Goal: Register for event/course

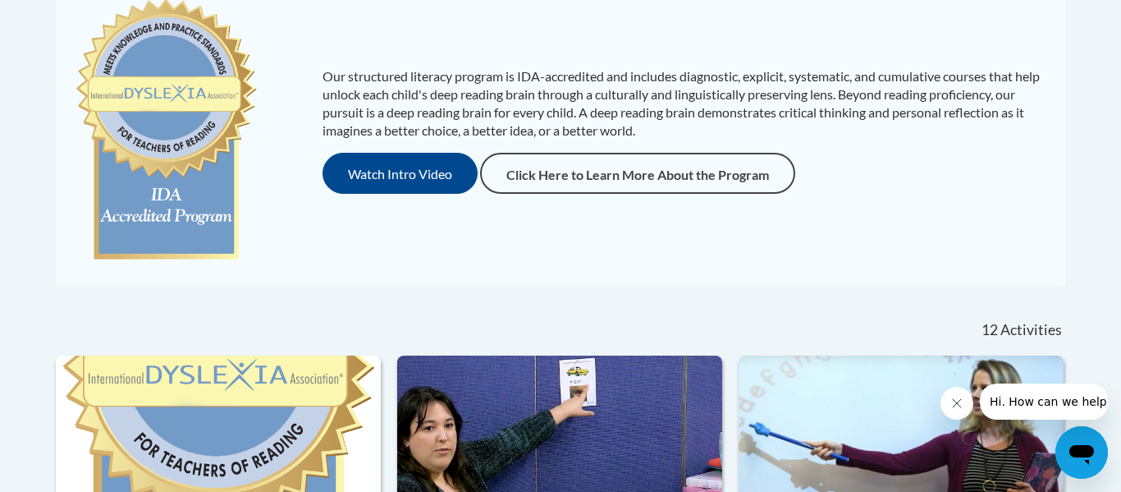
scroll to position [333, 0]
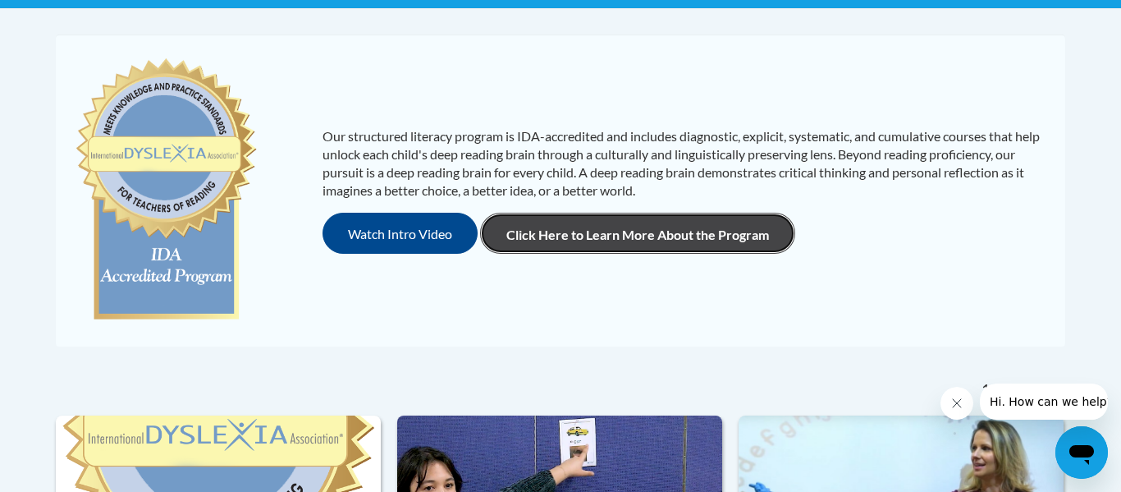
click at [546, 231] on link "Click Here to Learn More About the Program" at bounding box center [637, 233] width 315 height 41
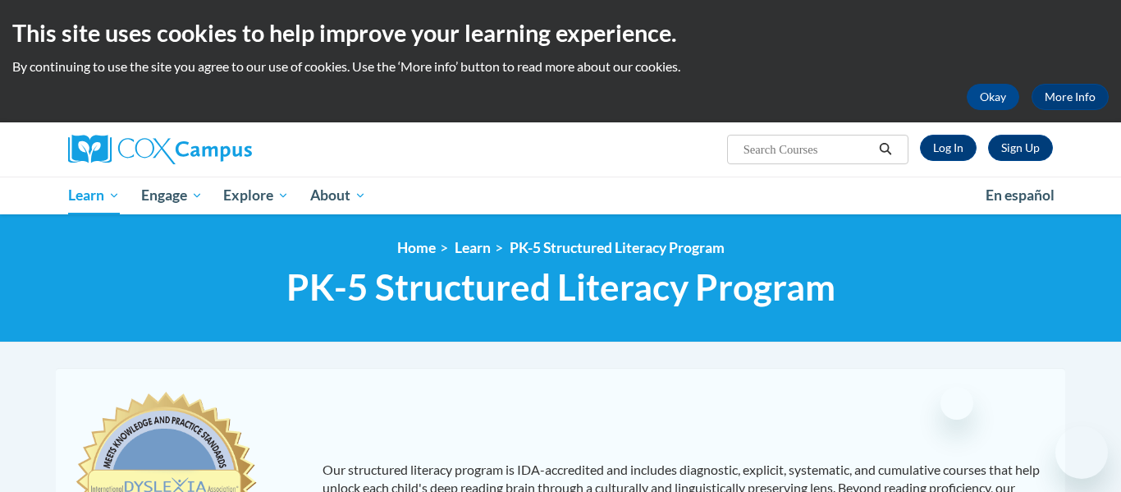
click at [988, 98] on button "Okay" at bounding box center [993, 97] width 53 height 26
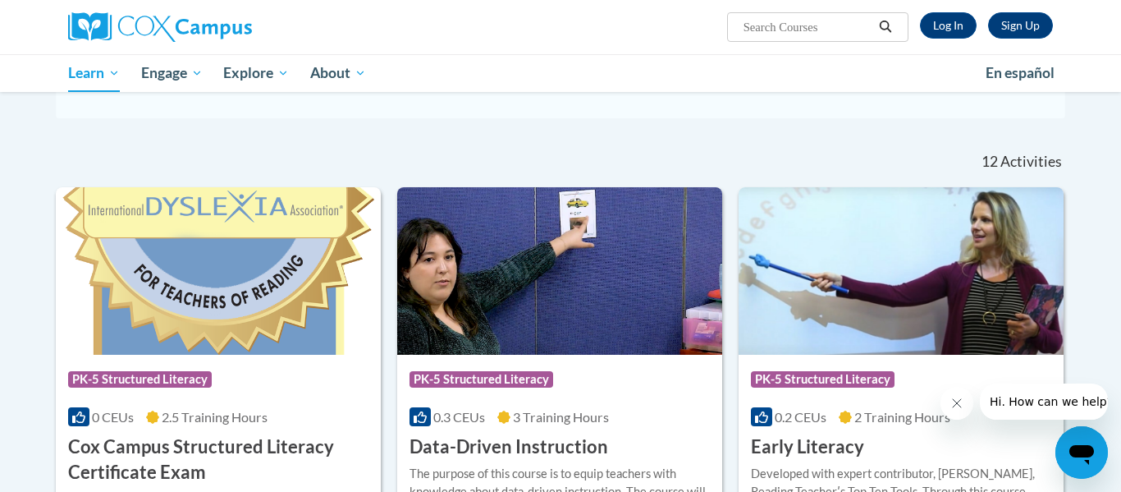
scroll to position [511, 0]
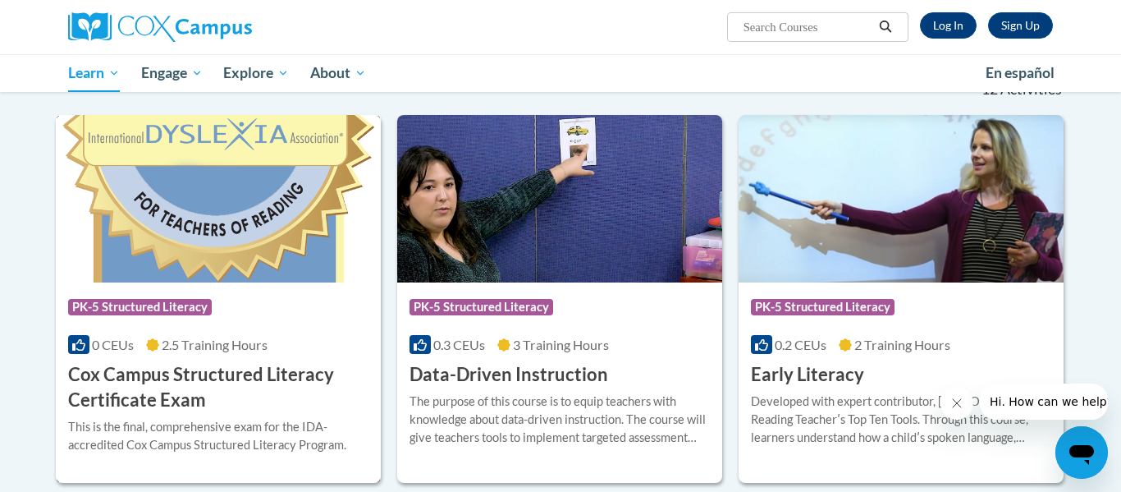
click at [254, 303] on div "Course Category: PK-5 Structured Literacy" at bounding box center [218, 309] width 300 height 37
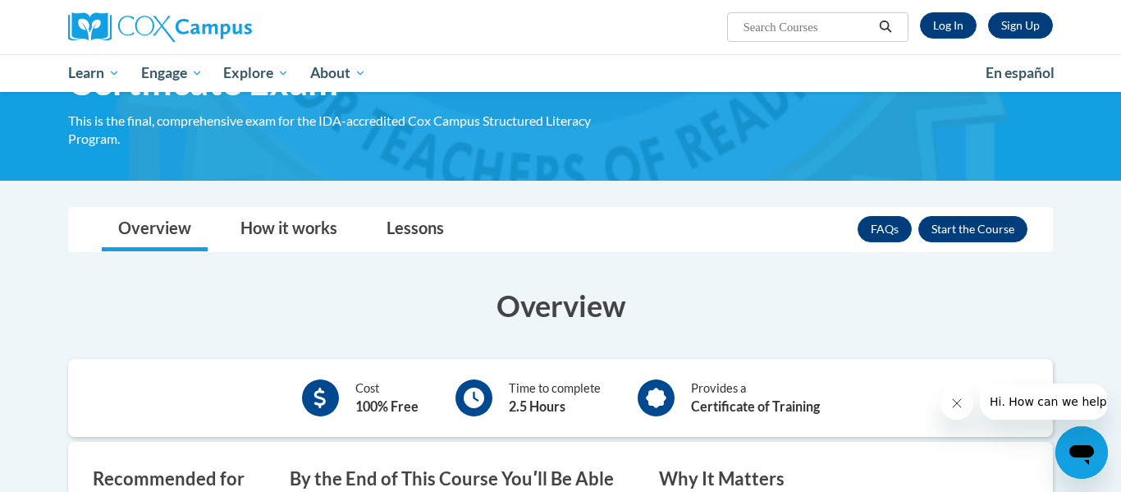
scroll to position [124, 0]
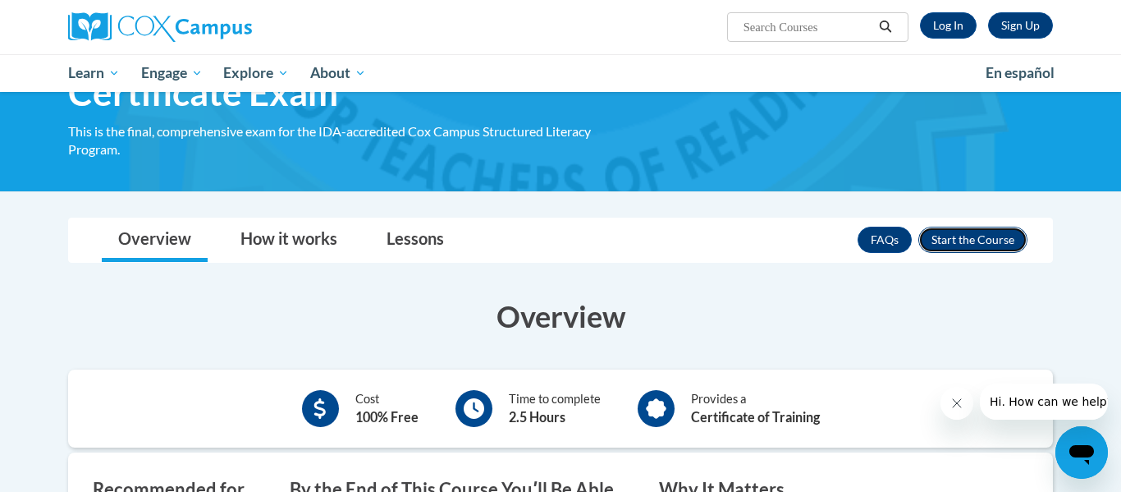
click at [989, 227] on button "Enroll" at bounding box center [973, 240] width 109 height 26
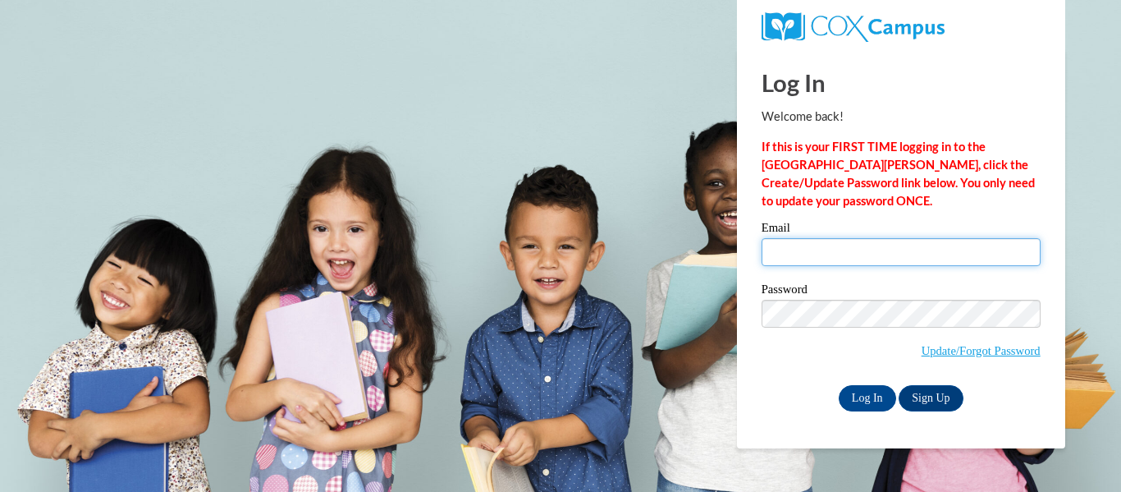
click at [843, 241] on input "Email" at bounding box center [901, 252] width 279 height 28
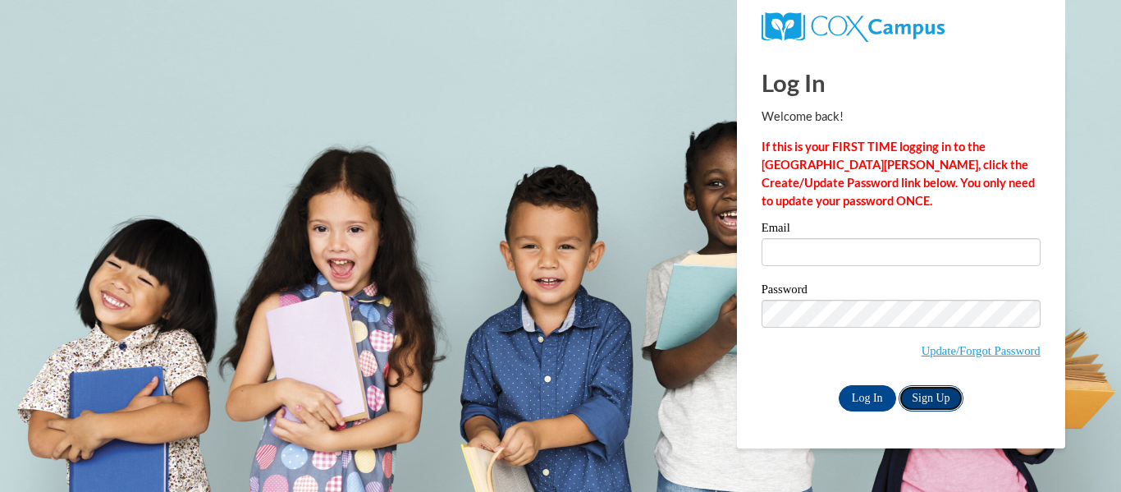
click at [942, 387] on link "Sign Up" at bounding box center [931, 398] width 64 height 26
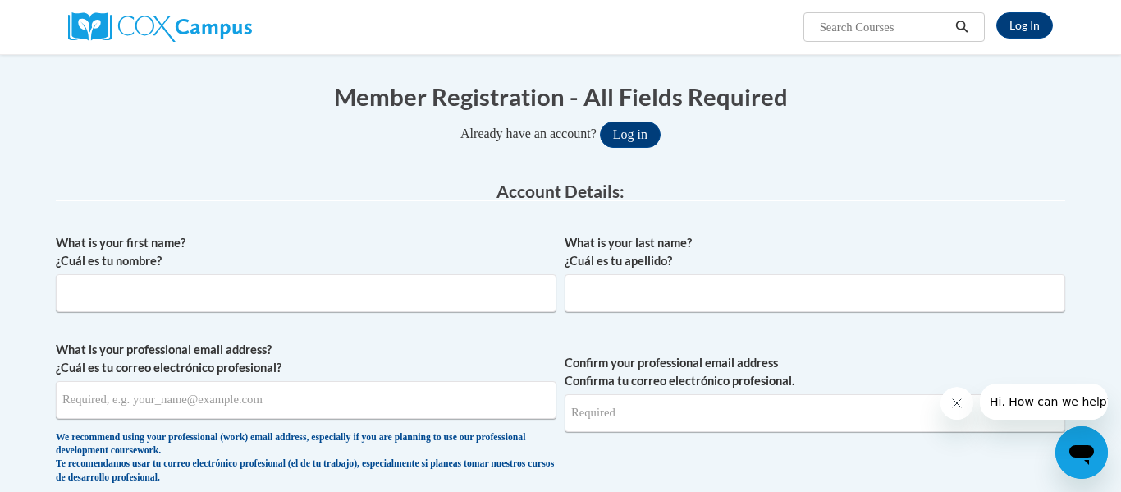
scroll to position [154, 0]
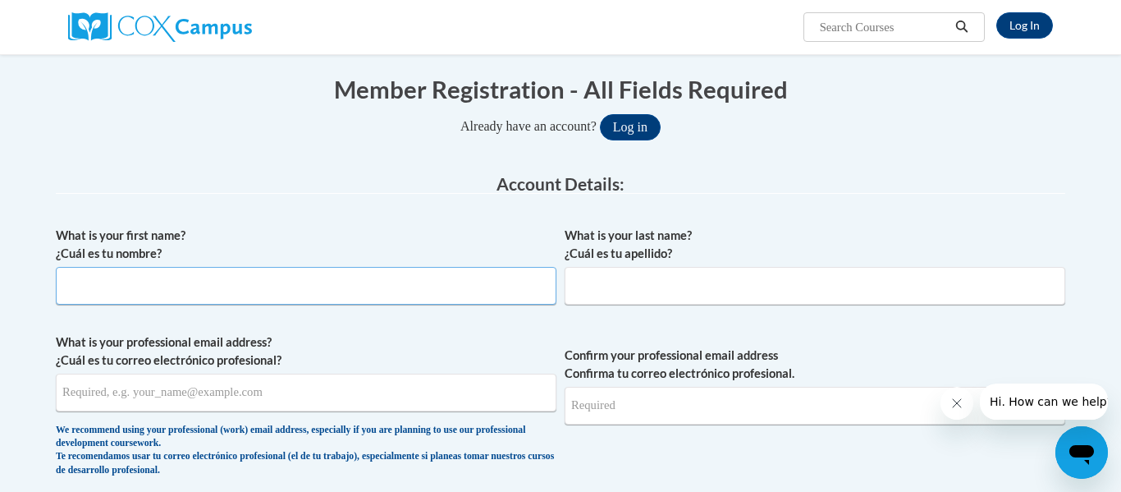
click at [250, 287] on input "What is your first name? ¿Cuál es tu nombre?" at bounding box center [306, 286] width 501 height 38
type input "[PERSON_NAME]"
type input "Reed"
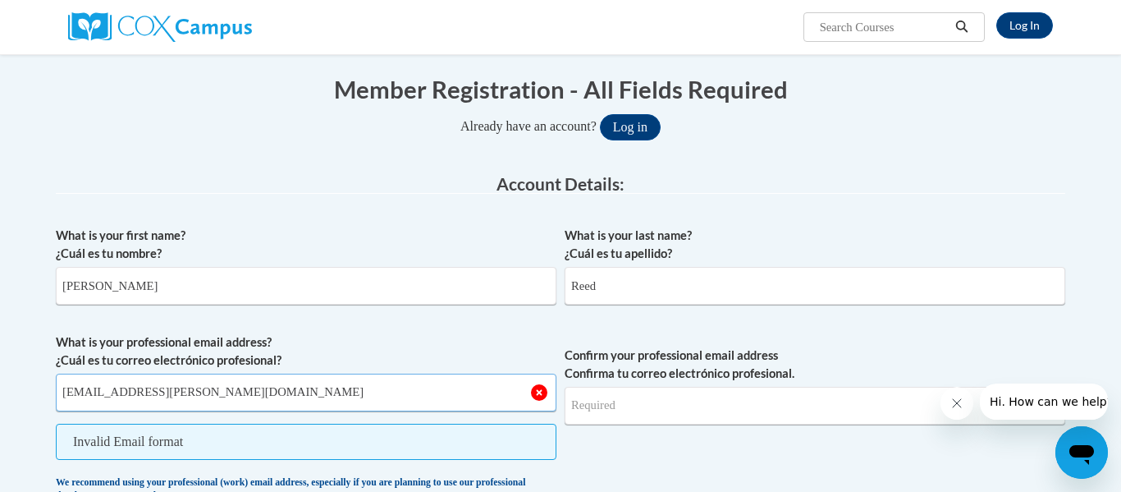
type input "[EMAIL_ADDRESS][PERSON_NAME][DOMAIN_NAME]"
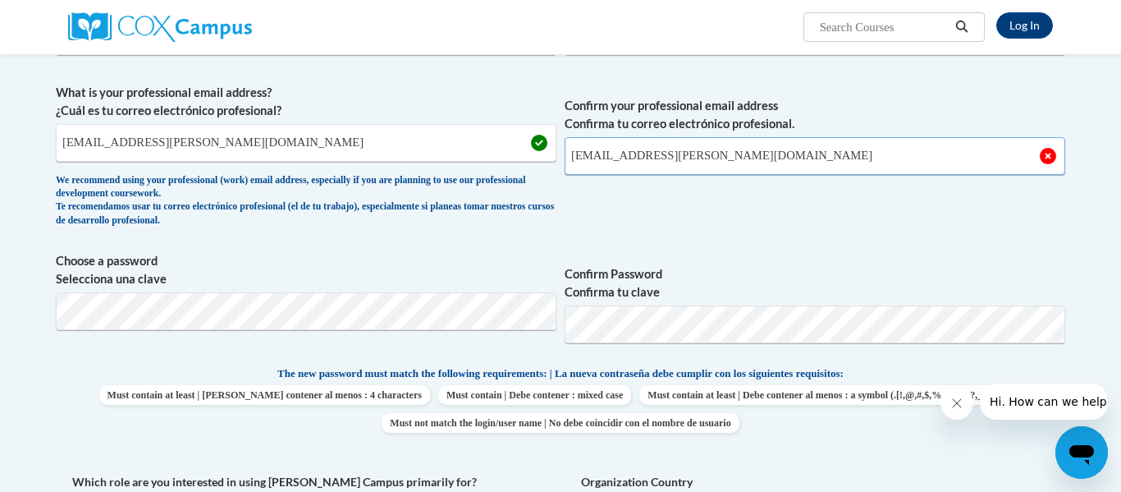
scroll to position [408, 0]
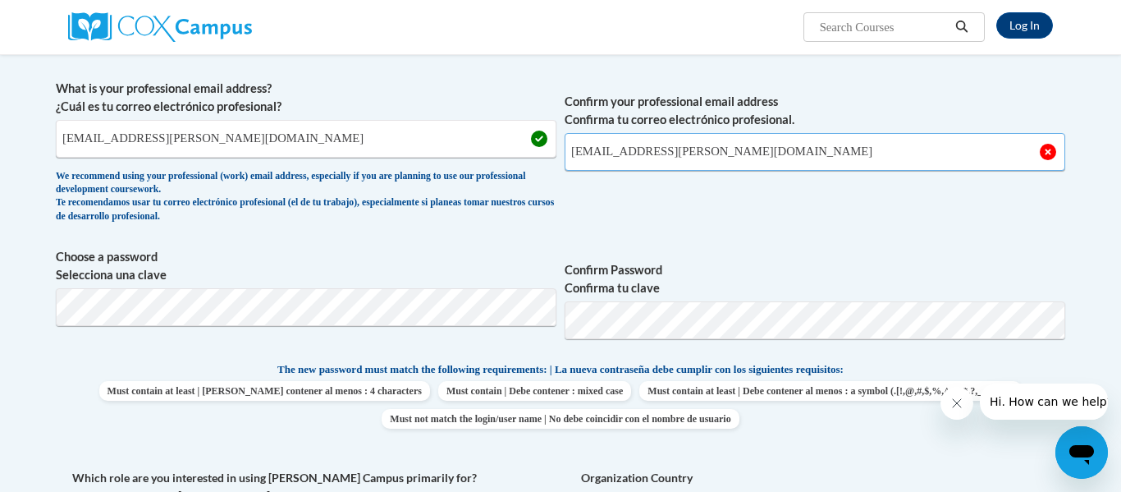
type input "[EMAIL_ADDRESS][PERSON_NAME][DOMAIN_NAME]"
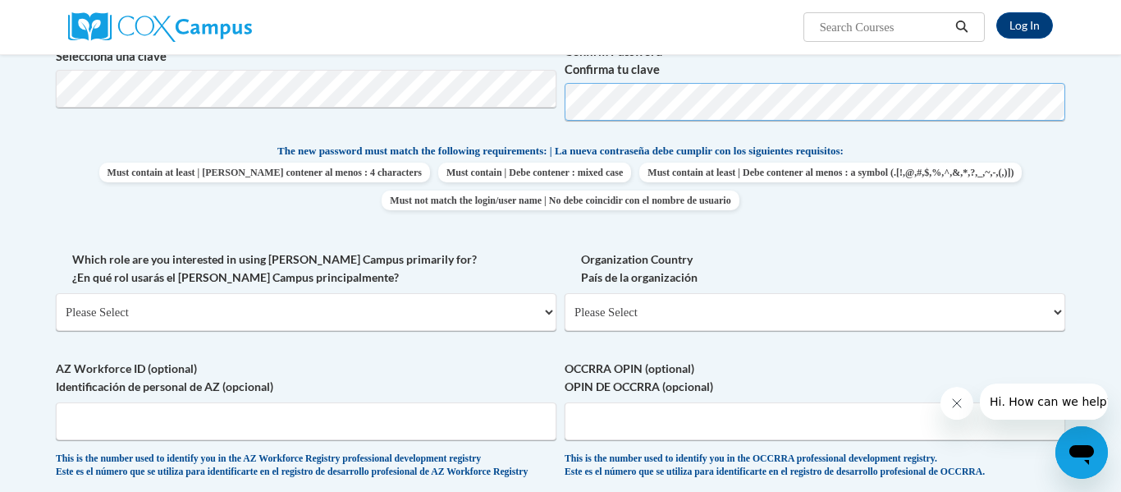
scroll to position [627, 0]
click at [332, 302] on select "Please Select College/University | Colegio/Universidad Community/Nonprofit Part…" at bounding box center [306, 311] width 501 height 38
select select "fbf2d438-af2f-41f8-98f1-81c410e29de3"
click at [56, 292] on select "Please Select College/University | Colegio/Universidad Community/Nonprofit Part…" at bounding box center [306, 311] width 501 height 38
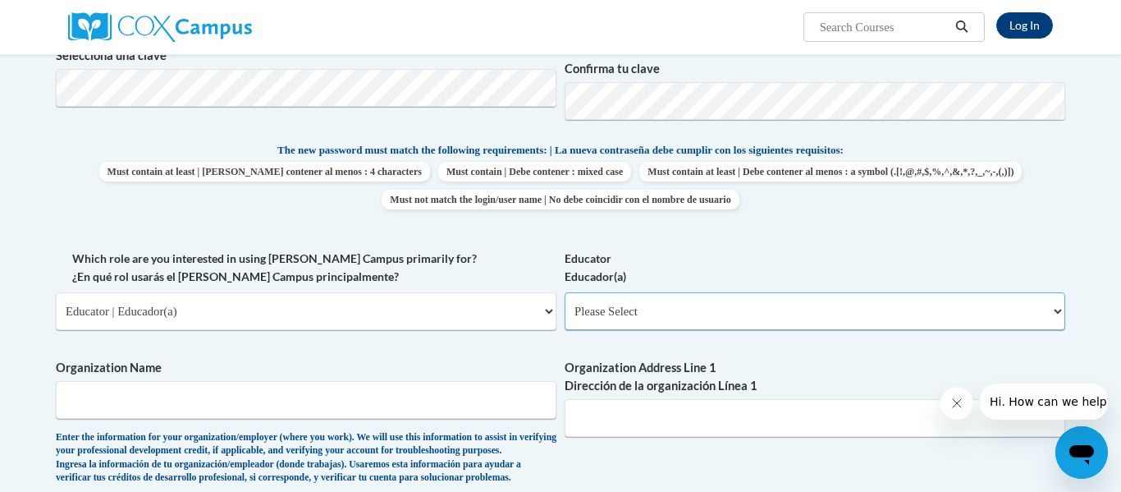
click at [623, 318] on select "Please Select Early Learning/Daycare Teacher/Family Home Care Provider | Maestr…" at bounding box center [815, 311] width 501 height 38
select select "8e40623d-54d0-45cd-9f92-5df65cd3f8cf"
click at [565, 292] on select "Please Select Early Learning/Daycare Teacher/Family Home Care Provider | Maestr…" at bounding box center [815, 311] width 501 height 38
click at [282, 398] on input "Organization Name" at bounding box center [306, 400] width 501 height 38
type input "Hudson City Schools"
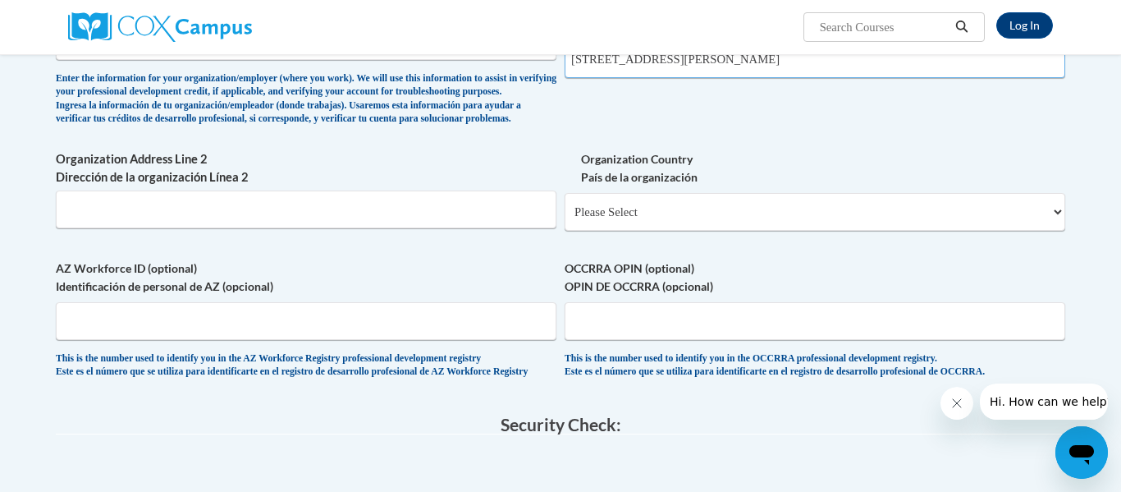
scroll to position [994, 0]
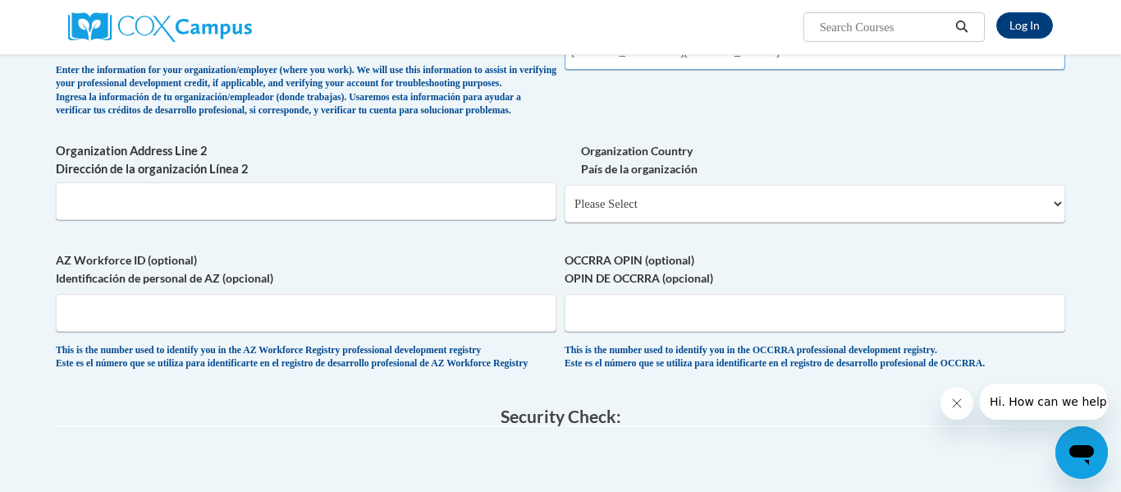
type input "120 N Hayden Pkwy, Hudson, OH 44236"
click at [692, 222] on select "Please Select United States | Estados Unidos Outside of the United States | Fue…" at bounding box center [815, 204] width 501 height 38
select select "ad49bcad-a171-4b2e-b99c-48b446064914"
click at [565, 212] on select "Please Select United States | Estados Unidos Outside of the United States | Fue…" at bounding box center [815, 204] width 501 height 38
select select
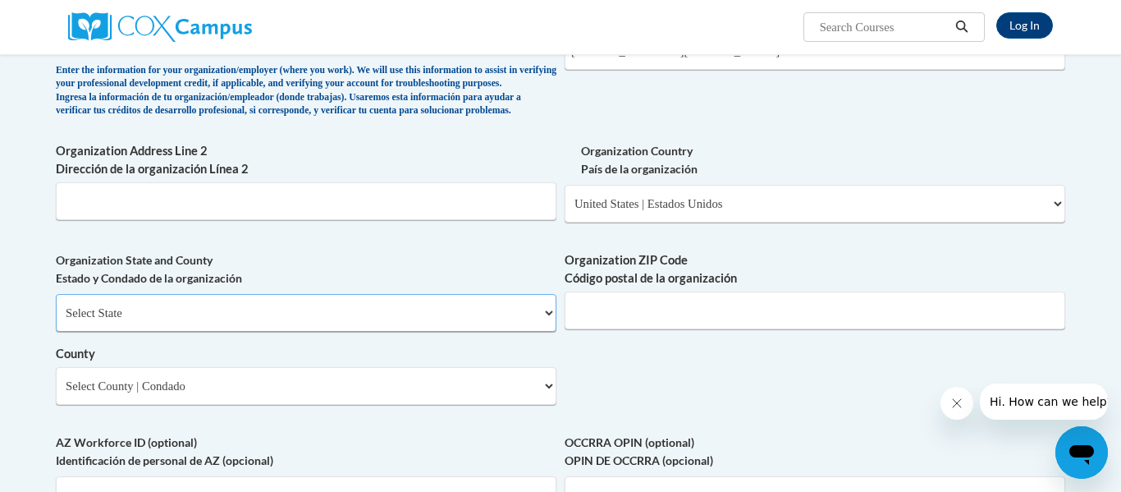
click at [333, 332] on select "Select State Alabama Alaska Arizona Arkansas California Colorado Connecticut De…" at bounding box center [306, 313] width 501 height 38
select select "Ohio"
click at [56, 320] on select "Select State Alabama Alaska Arizona Arkansas California Colorado Connecticut De…" at bounding box center [306, 313] width 501 height 38
click at [680, 329] on input "Organization ZIP Code Código postal de la organización" at bounding box center [815, 310] width 501 height 38
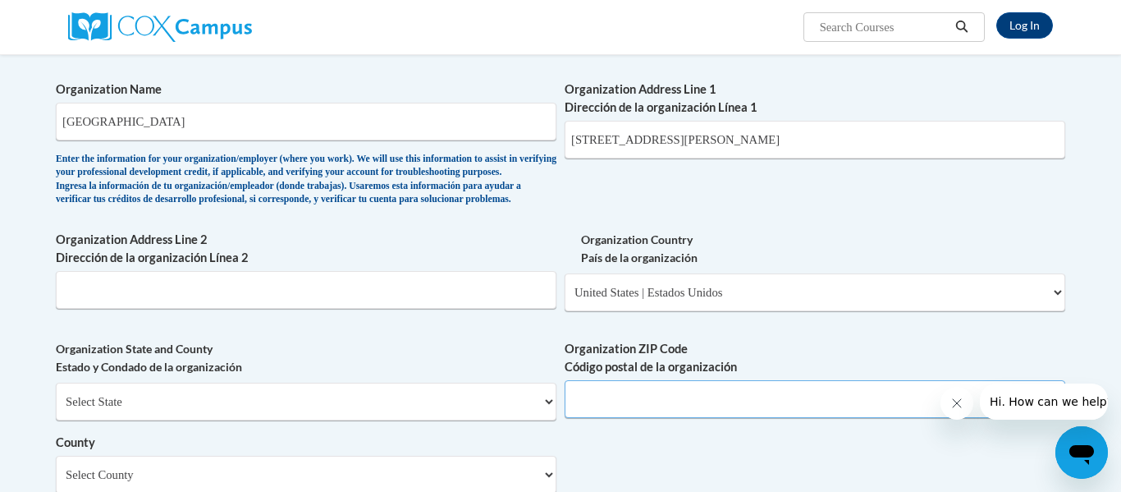
scroll to position [901, 0]
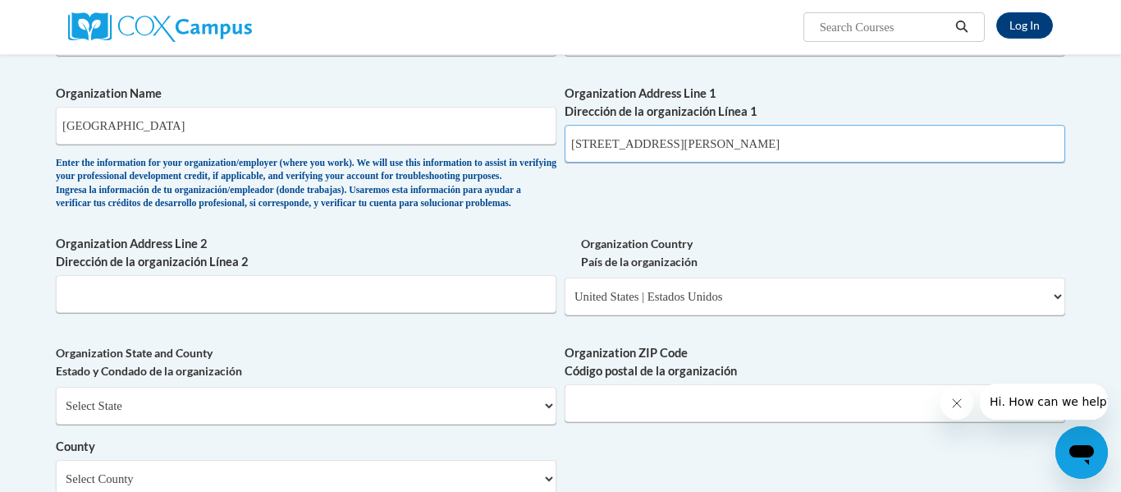
click at [827, 138] on input "120 N Hayden Pkwy, Hudson, OH 44236" at bounding box center [815, 144] width 501 height 38
type input "120 N Hayden Pkwy"
click at [379, 313] on input "Organization Address Line 2 Dirección de la organización Línea 2" at bounding box center [306, 294] width 501 height 38
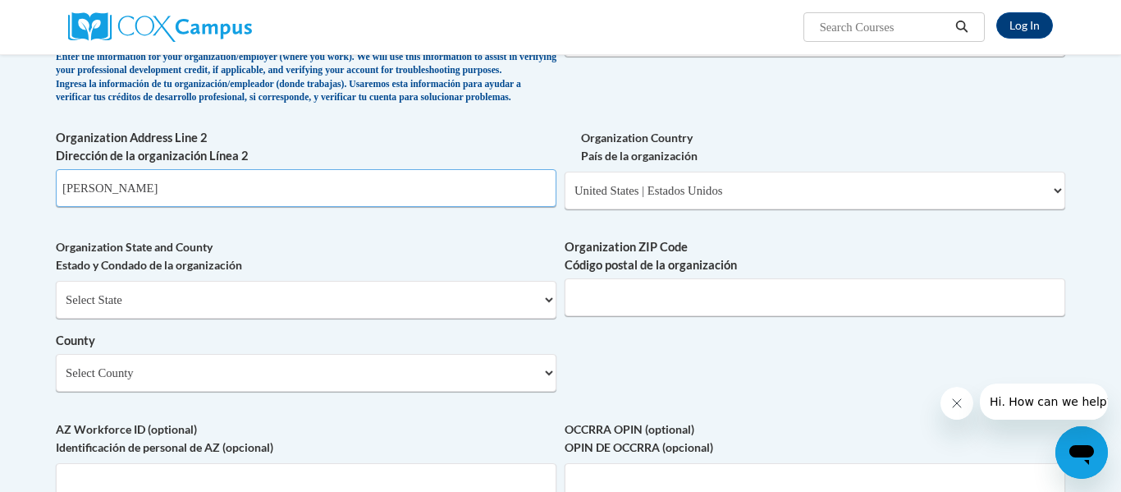
scroll to position [1029, 0]
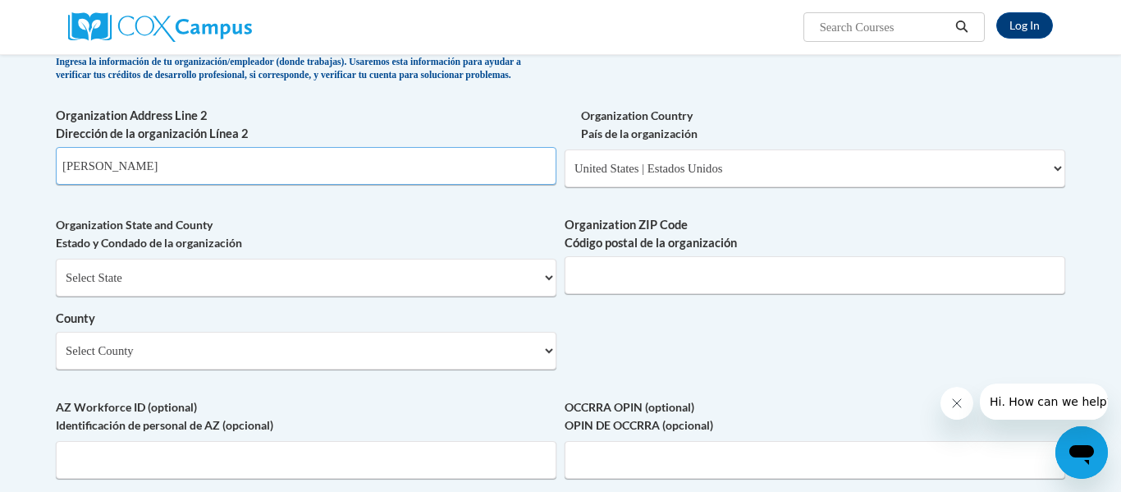
type input "Hudson"
click at [627, 294] on input "Organization ZIP Code Código postal de la organización" at bounding box center [815, 275] width 501 height 38
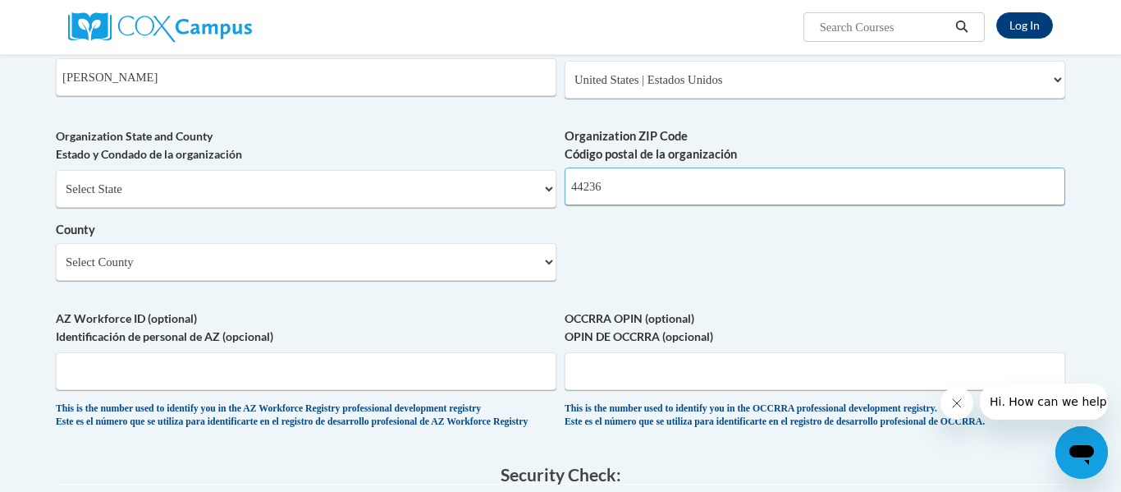
scroll to position [1170, 0]
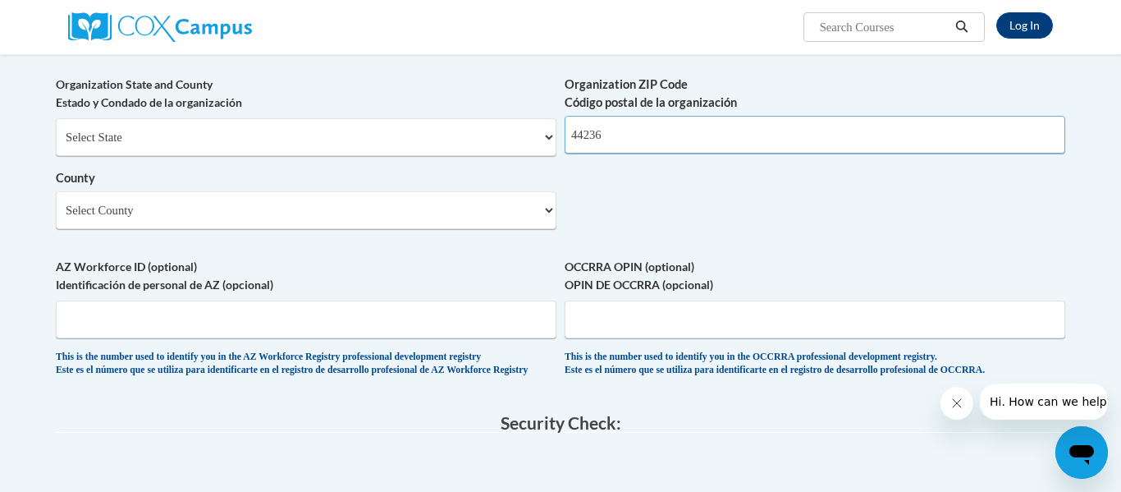
type input "44236"
click at [301, 229] on select "Select County Adams Allen Ashland Ashtabula Athens Auglaize Belmont Brown Butle…" at bounding box center [306, 210] width 501 height 38
select select "Summit"
click at [56, 218] on select "Select County Adams Allen Ashland Ashtabula Athens Auglaize Belmont Brown Butle…" at bounding box center [306, 210] width 501 height 38
click at [539, 294] on label "AZ Workforce ID (optional) Identificación de personal de AZ (opcional)" at bounding box center [306, 276] width 501 height 36
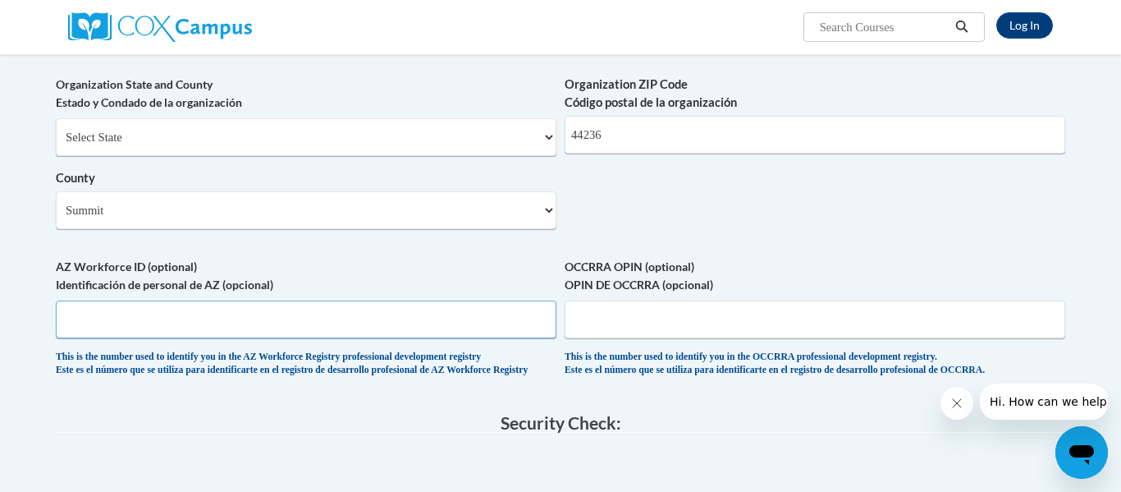
click at [539, 300] on input "AZ Workforce ID (optional) Identificación de personal de AZ (opcional)" at bounding box center [306, 319] width 501 height 38
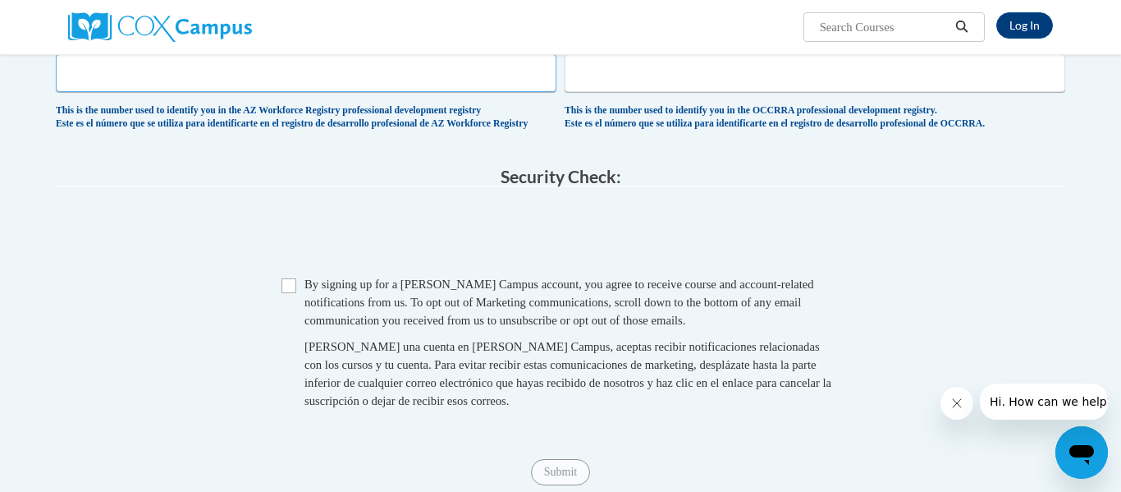
scroll to position [1423, 0]
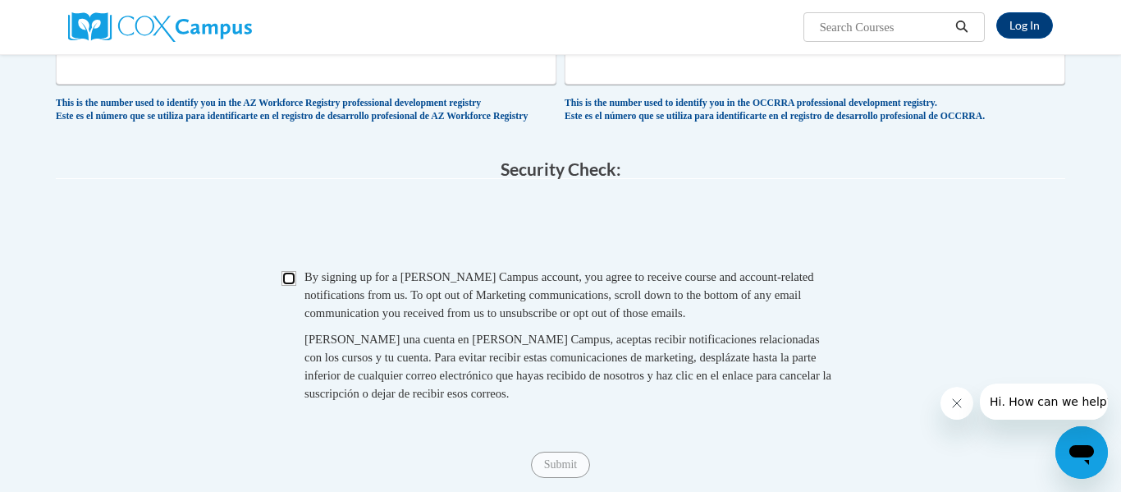
click at [288, 286] on input "Checkbox" at bounding box center [289, 278] width 15 height 15
checkbox input "true"
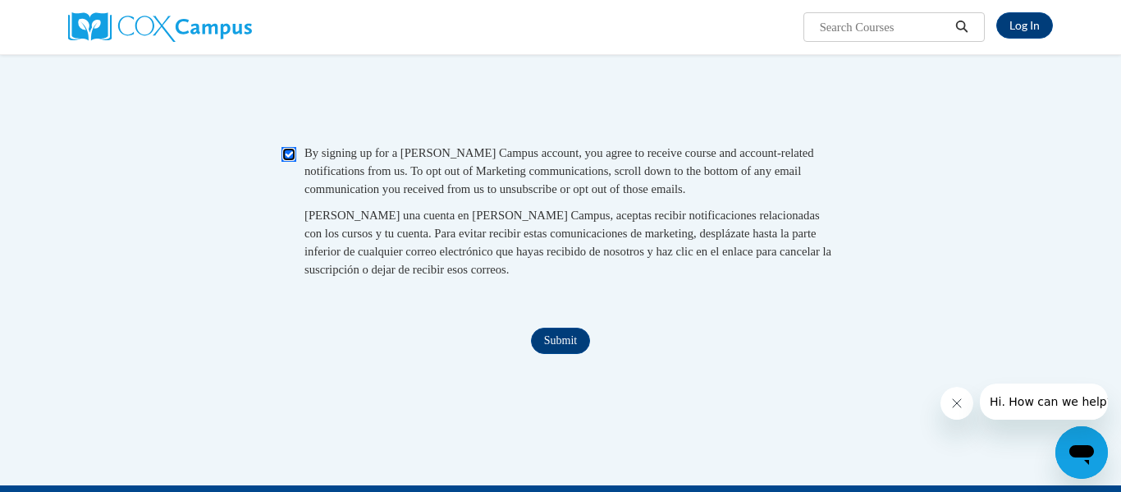
scroll to position [1648, 0]
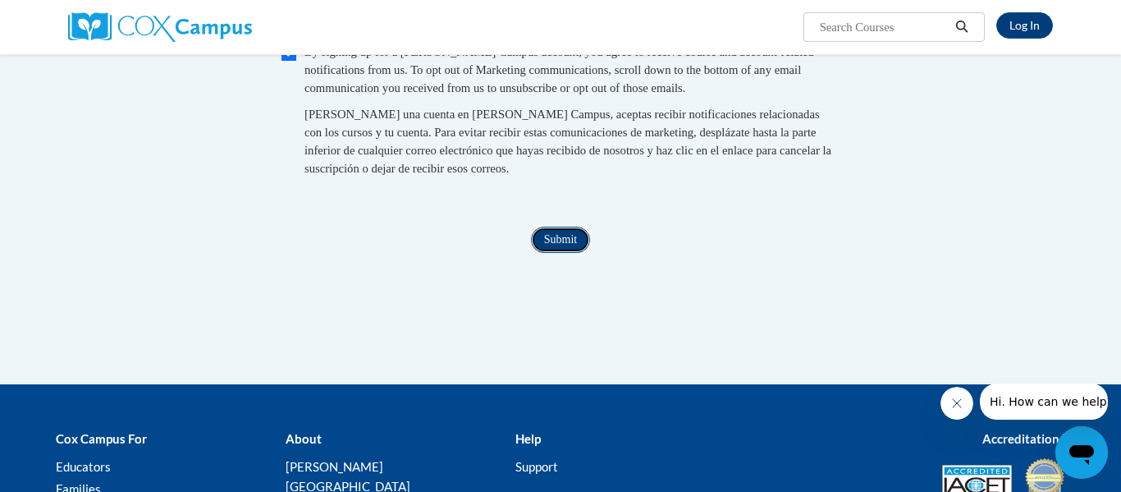
click at [547, 253] on input "Submit" at bounding box center [560, 240] width 59 height 26
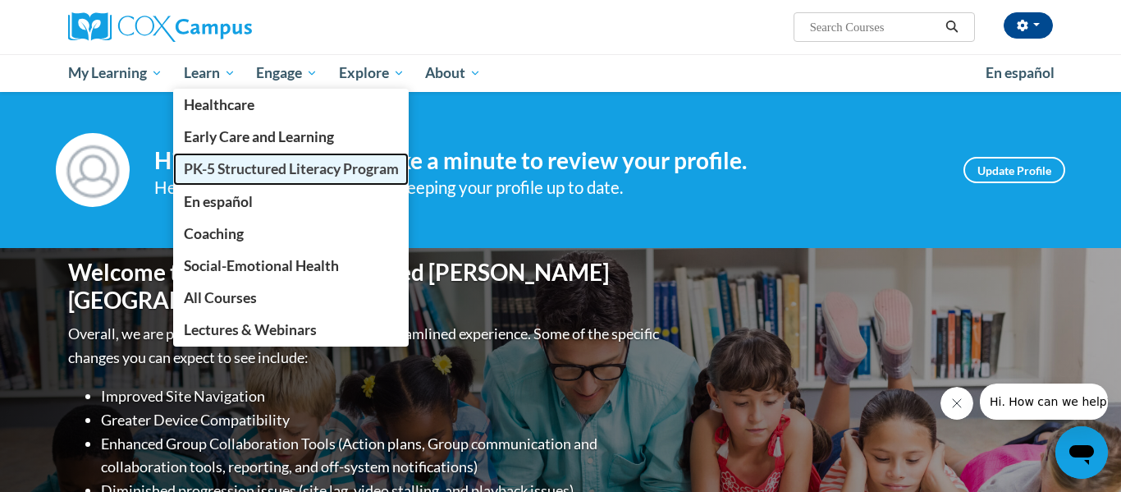
click at [238, 165] on span "PK-5 Structured Literacy Program" at bounding box center [291, 168] width 215 height 17
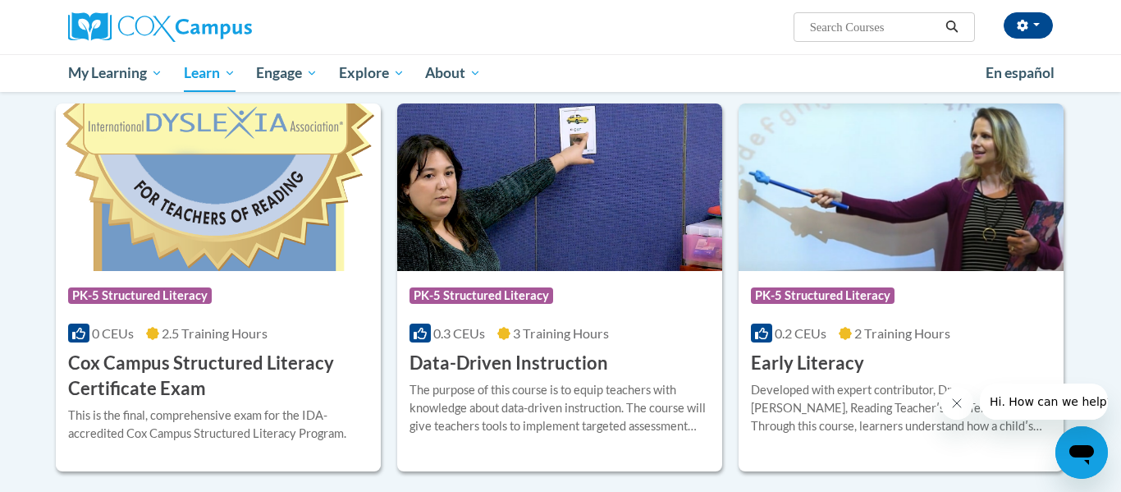
scroll to position [536, 0]
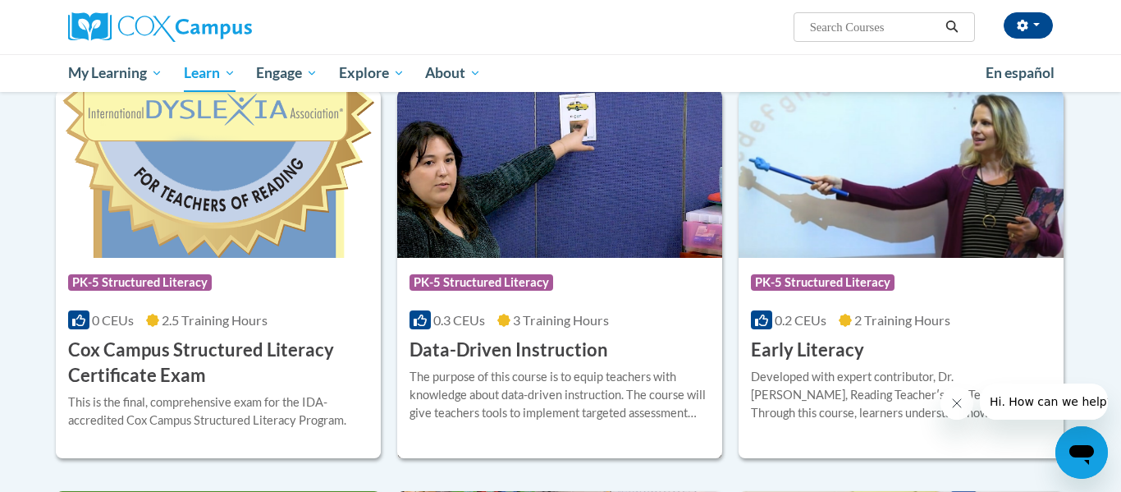
click at [555, 268] on div "Course Category: PK-5 Structured Literacy" at bounding box center [560, 284] width 300 height 37
